Goal: Entertainment & Leisure: Consume media (video, audio)

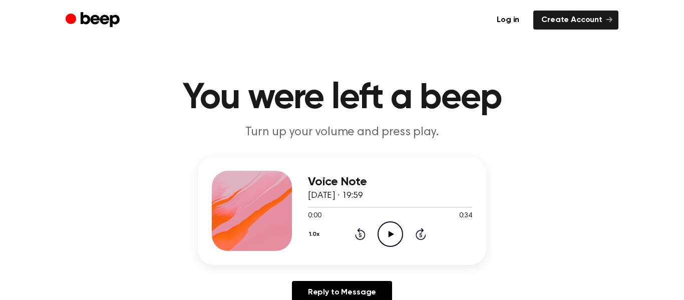
click at [384, 232] on icon "Play Audio" at bounding box center [391, 234] width 26 height 26
click at [387, 235] on icon "Pause Audio" at bounding box center [391, 234] width 26 height 26
click at [387, 235] on icon "Play Audio" at bounding box center [391, 234] width 26 height 26
click at [391, 230] on icon "Play Audio" at bounding box center [391, 234] width 26 height 26
